Goal: Find specific page/section: Find specific page/section

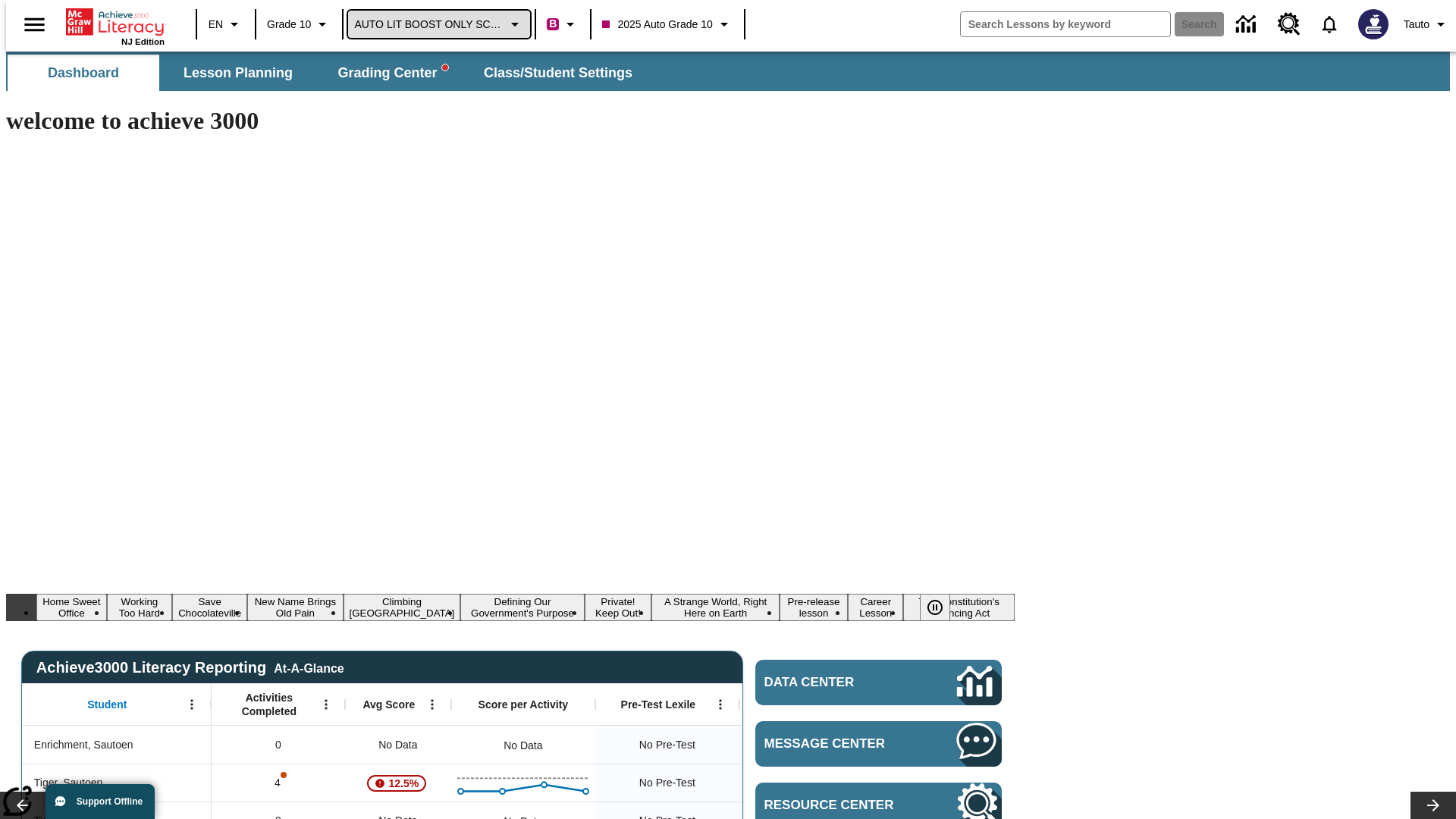
click at [436, 24] on span "AUTO LIT BOOST ONLY SCHOOL" at bounding box center [428, 24] width 149 height 16
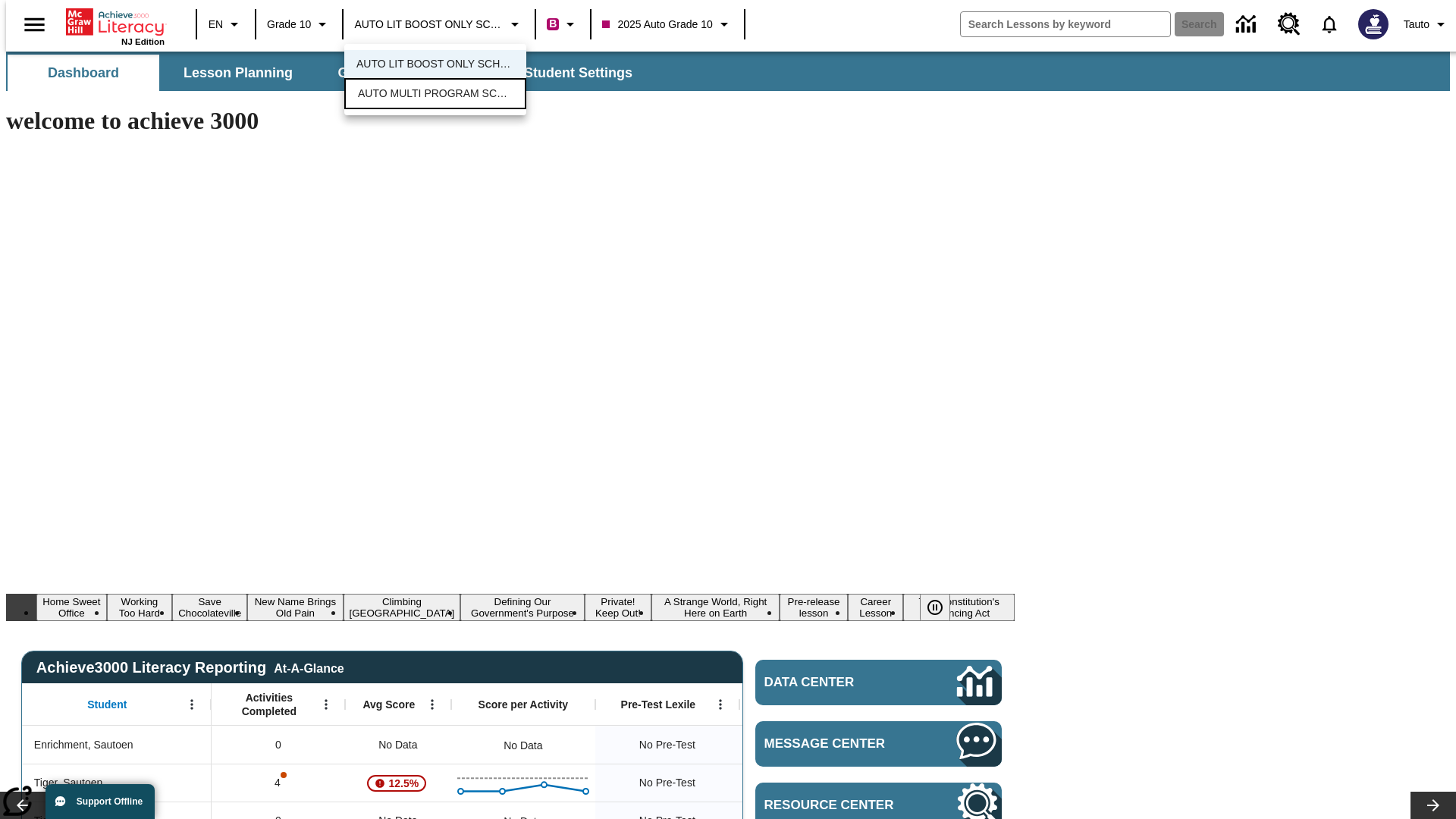
click at [436, 95] on span "AUTO MULTI PROGRAM SCHOOL" at bounding box center [435, 93] width 154 height 16
